Goal: Information Seeking & Learning: Learn about a topic

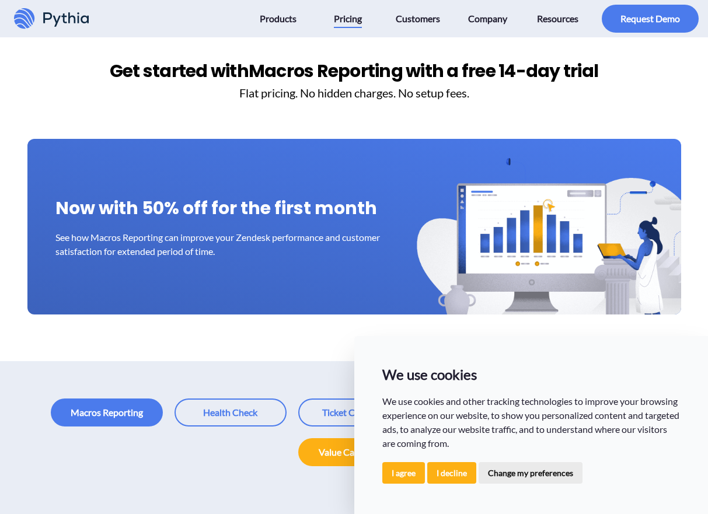
scroll to position [54, 0]
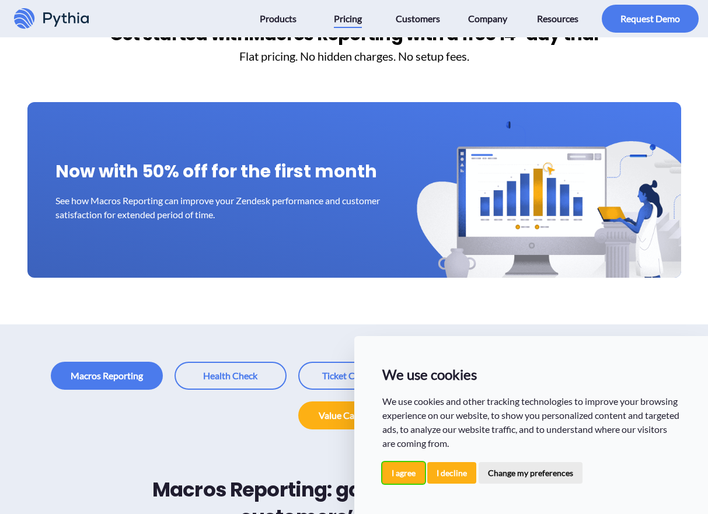
click at [399, 478] on button "I agree" at bounding box center [403, 473] width 43 height 22
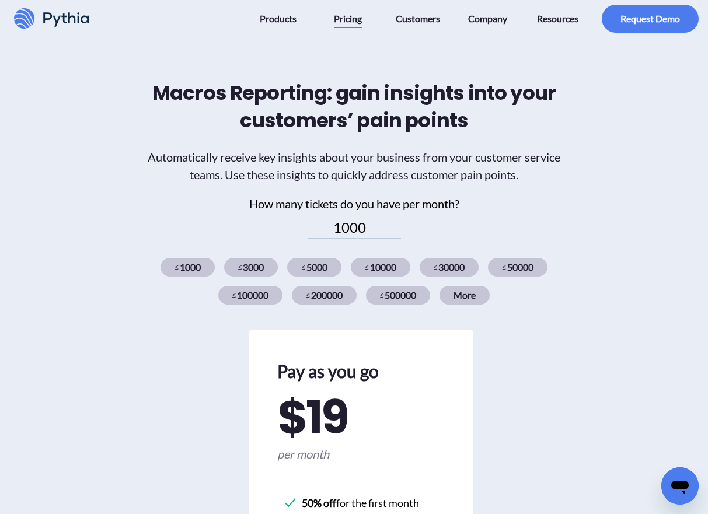
scroll to position [451, 0]
click at [340, 298] on div "≤ 200000" at bounding box center [324, 295] width 65 height 19
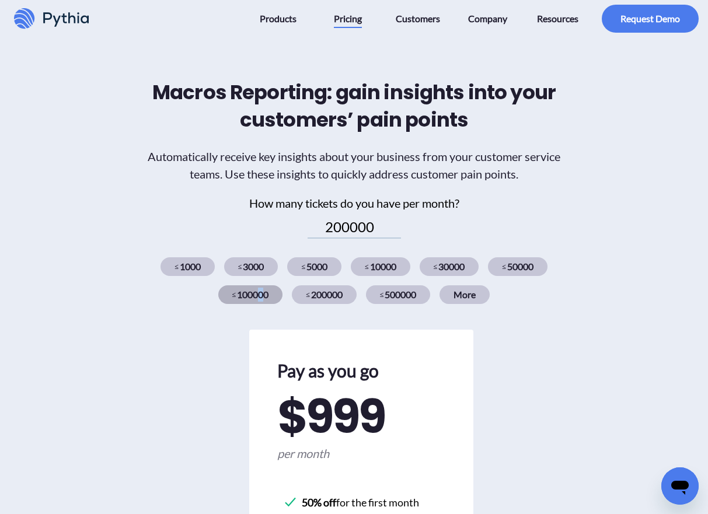
click at [259, 299] on div "≤ 100000" at bounding box center [250, 295] width 65 height 19
click at [273, 295] on div "≤ 100000" at bounding box center [250, 295] width 65 height 19
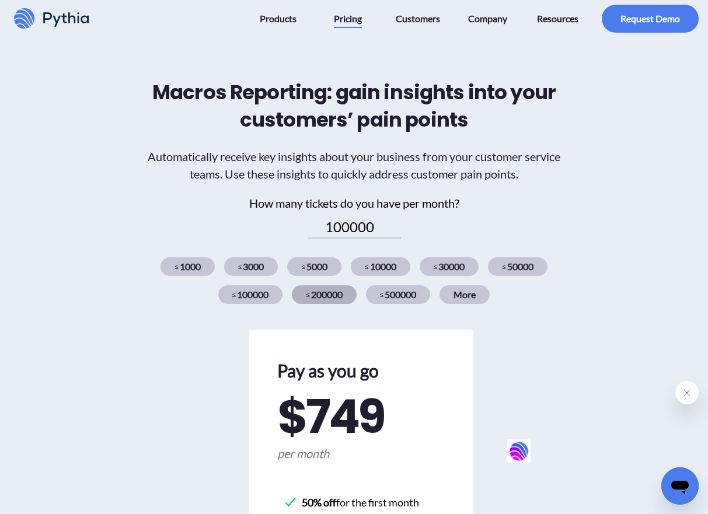
click at [314, 296] on div "≤ 200000" at bounding box center [324, 295] width 65 height 19
click at [260, 299] on div "≤ 100000" at bounding box center [250, 295] width 65 height 19
type input "100000"
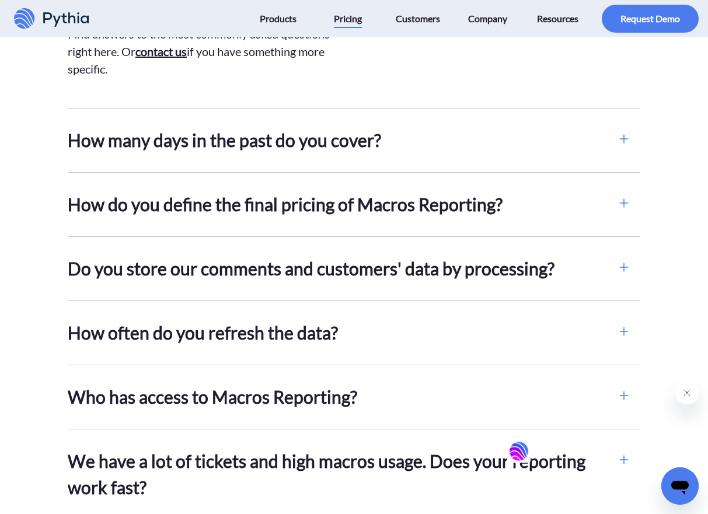
scroll to position [1408, 0]
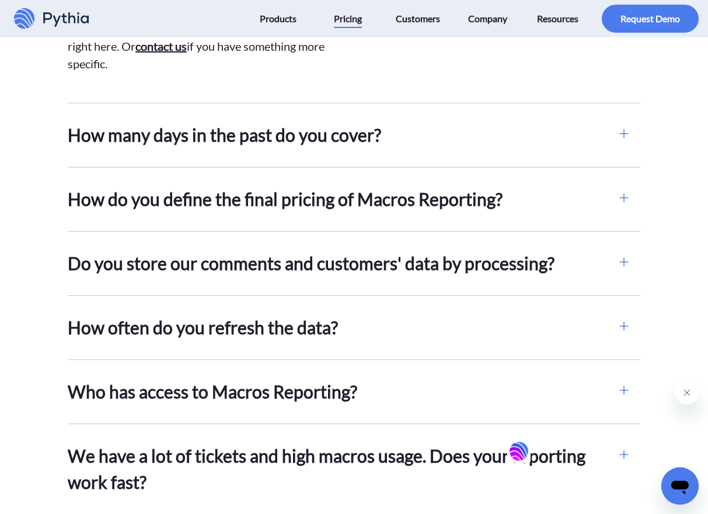
click at [349, 140] on h2 "How many days in the past do you cover?" at bounding box center [338, 135] width 540 height 26
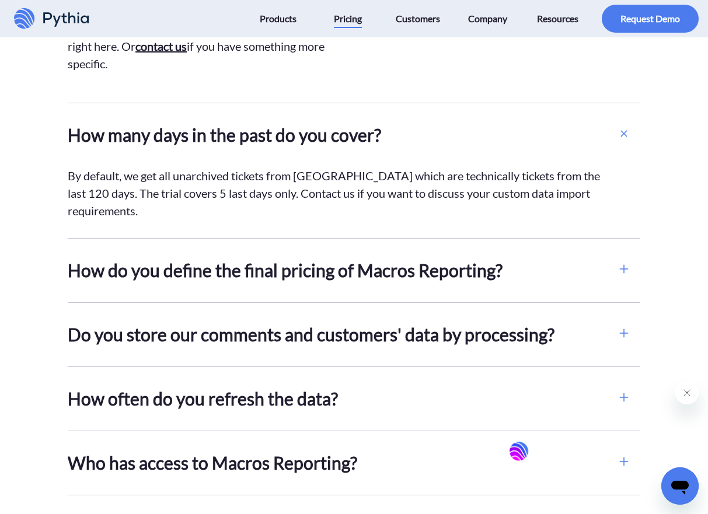
click at [349, 140] on h2 "How many days in the past do you cover?" at bounding box center [338, 135] width 540 height 26
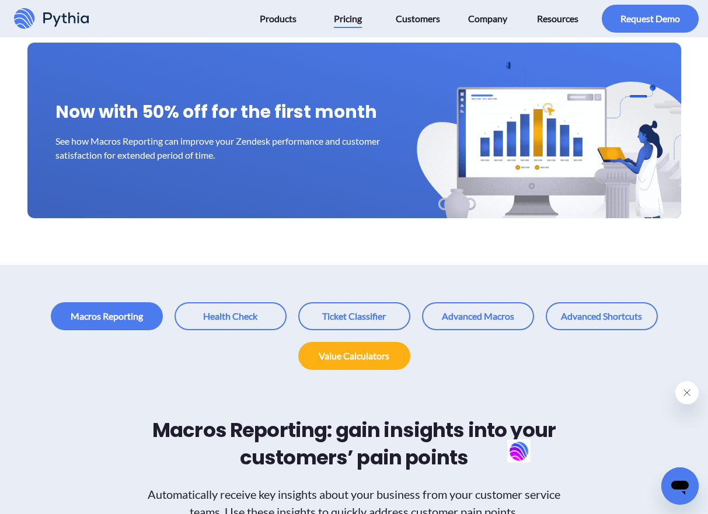
scroll to position [168, 0]
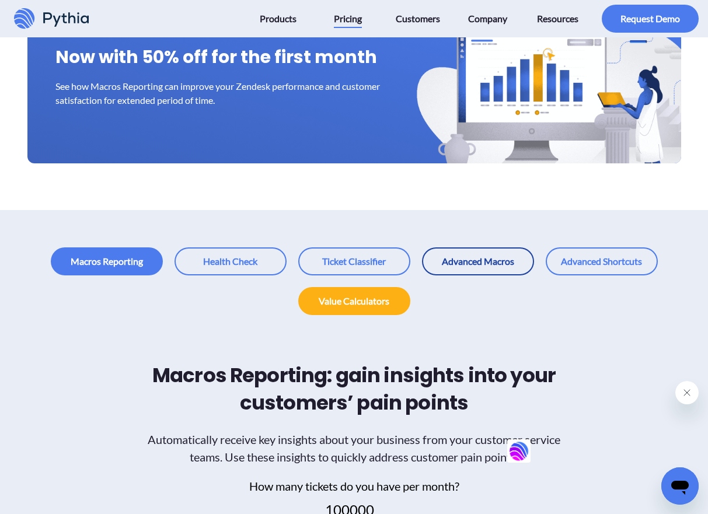
click at [511, 264] on link at bounding box center [478, 262] width 112 height 28
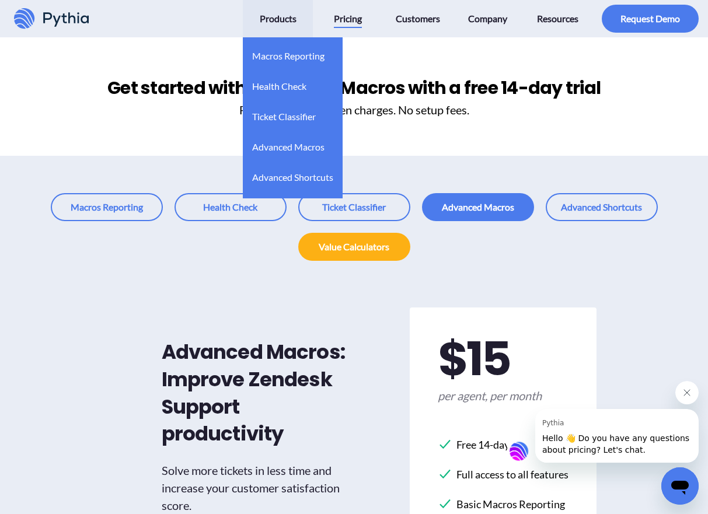
click at [260, 3] on link "Products" at bounding box center [277, 18] width 65 height 37
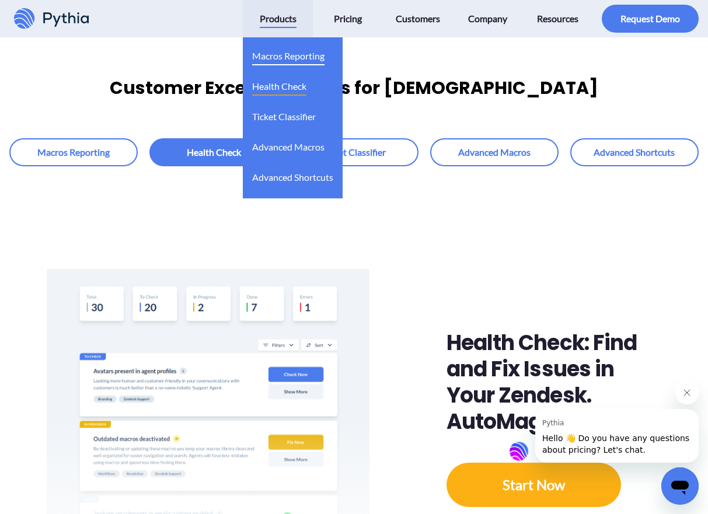
click at [276, 57] on span "Macros Reporting" at bounding box center [288, 56] width 72 height 19
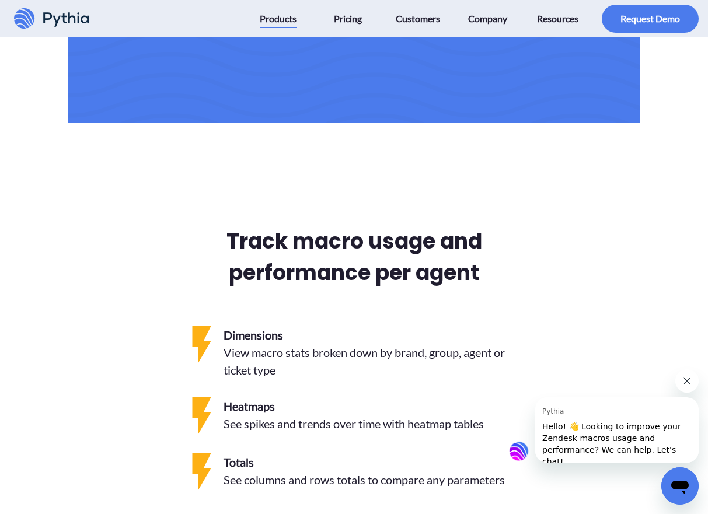
scroll to position [1870, 0]
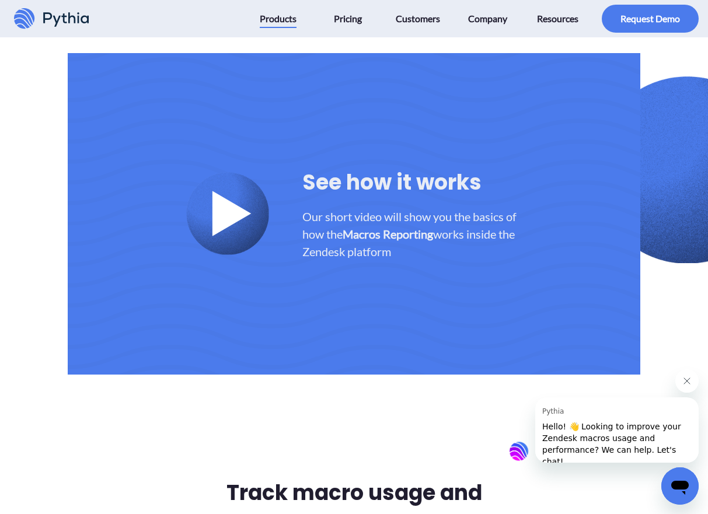
click at [269, 201] on div "See how it works Our short video will show you the basics of how the Macros Rep…" at bounding box center [354, 214] width 573 height 322
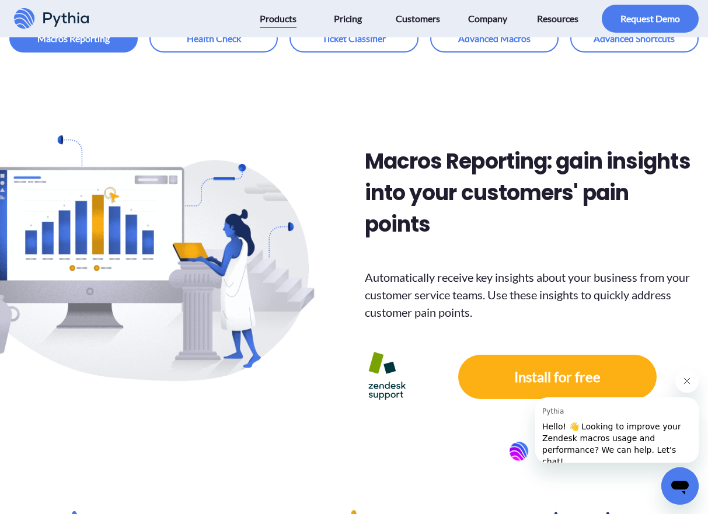
scroll to position [273, 0]
